Goal: Obtain resource: Download file/media

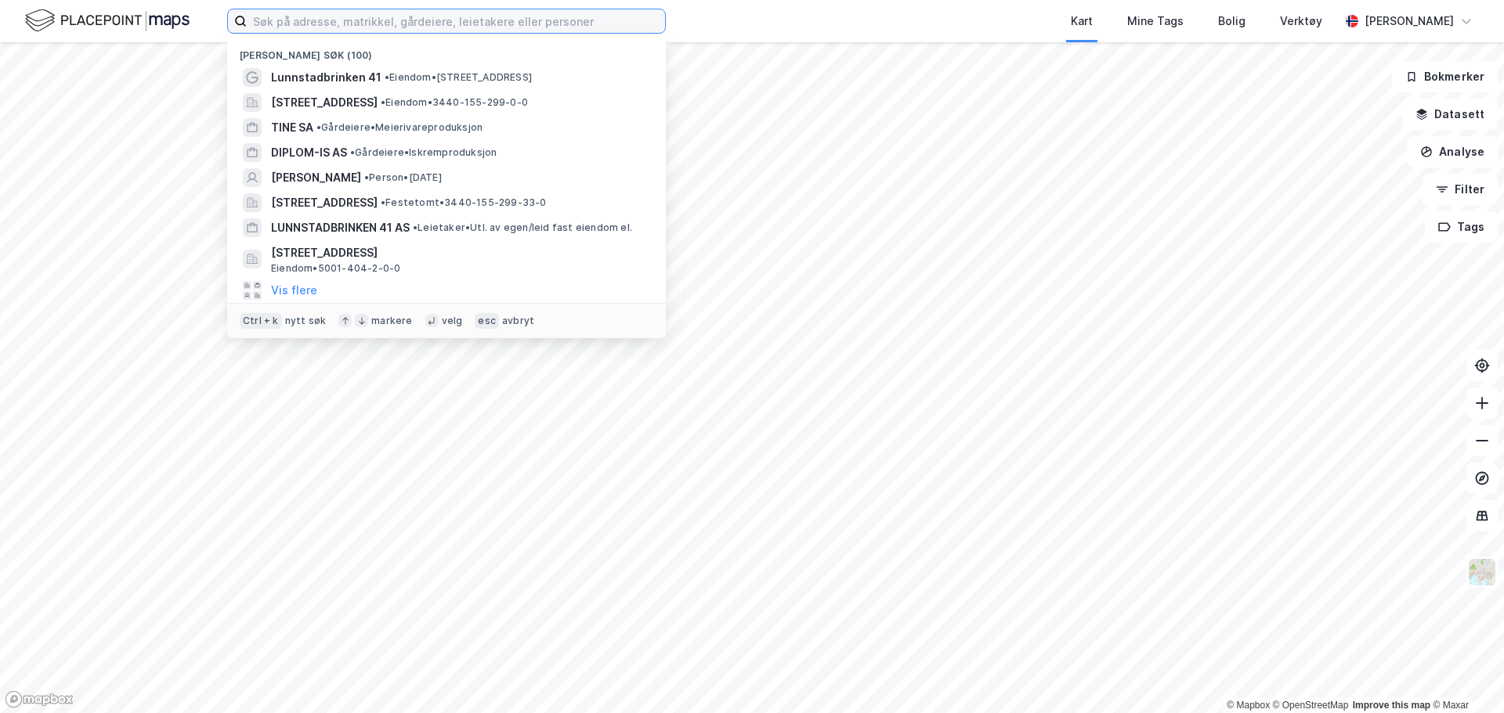
click at [359, 25] on input at bounding box center [456, 20] width 418 height 23
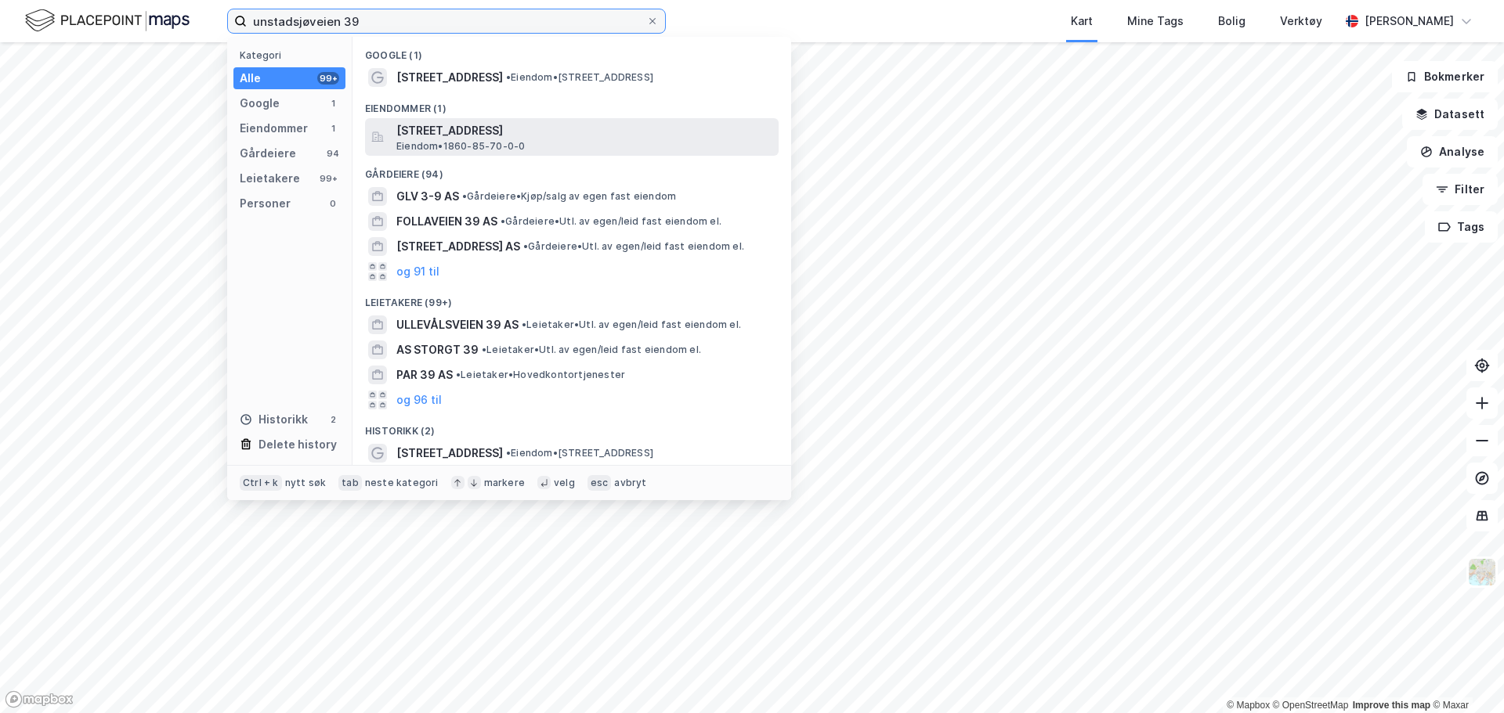
type input "unstadsjøveien 39"
click at [493, 135] on span "[STREET_ADDRESS]" at bounding box center [584, 130] width 376 height 19
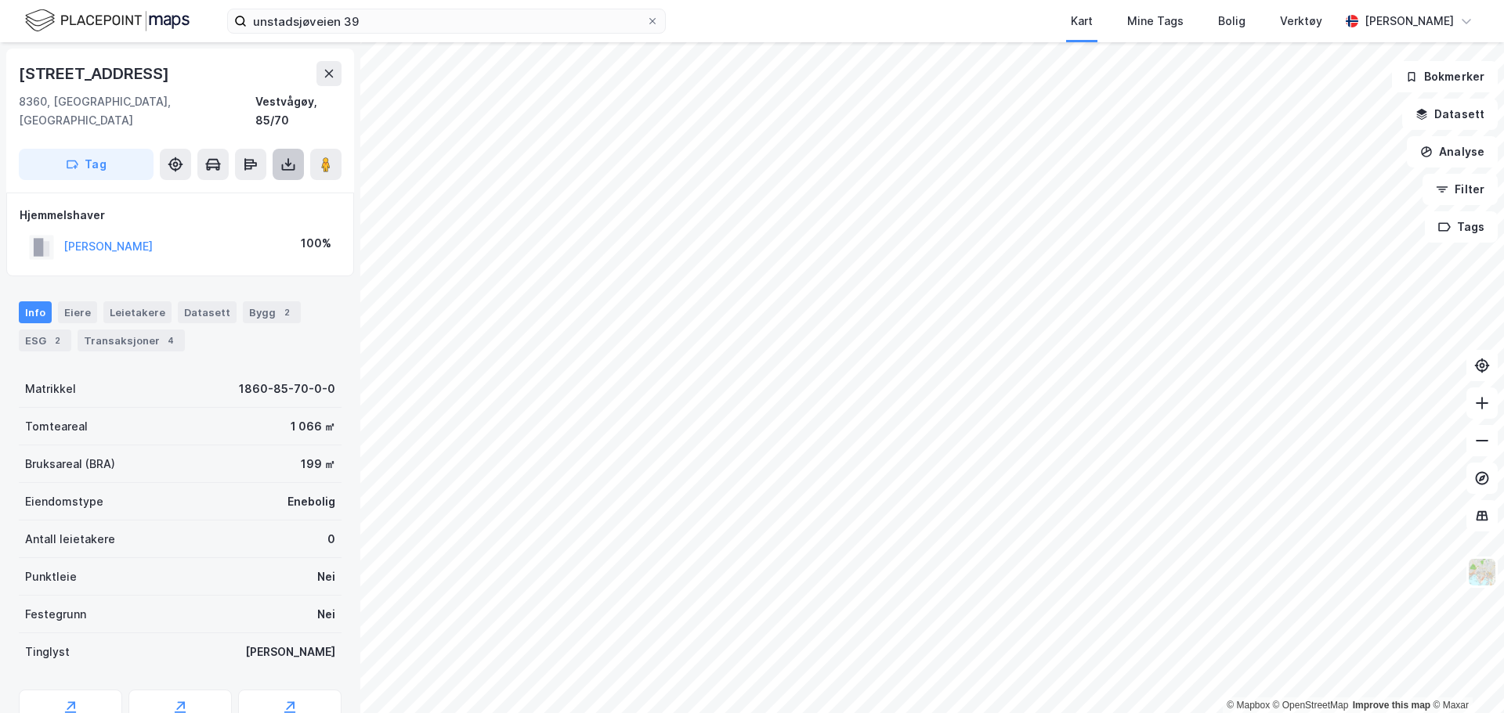
click at [291, 157] on icon at bounding box center [288, 165] width 16 height 16
click at [270, 183] on div "Last ned grunnbok" at bounding box center [220, 195] width 167 height 25
